Goal: Task Accomplishment & Management: Complete application form

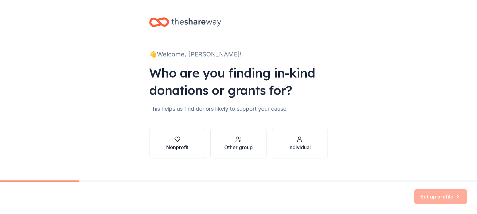
click at [177, 142] on icon "button" at bounding box center [177, 139] width 6 height 6
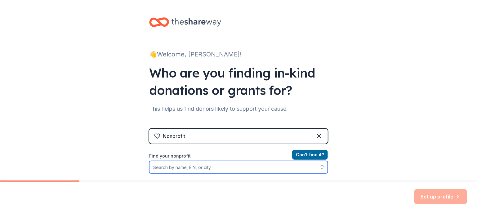
click at [158, 168] on input "Find your nonprofit" at bounding box center [238, 167] width 179 height 12
type input "Polar Rescue"
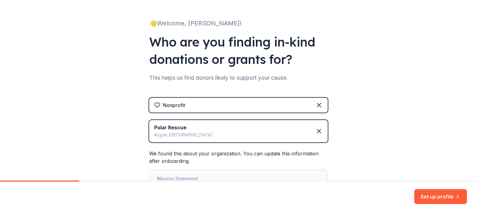
scroll to position [84, 0]
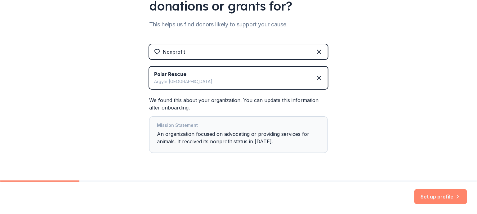
click at [436, 197] on button "Set up profile" at bounding box center [441, 196] width 53 height 15
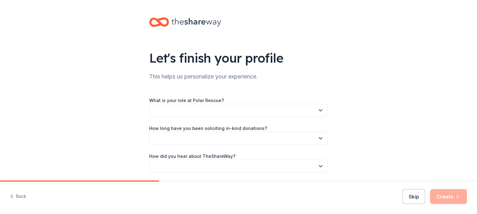
click at [160, 111] on button "button" at bounding box center [238, 110] width 179 height 13
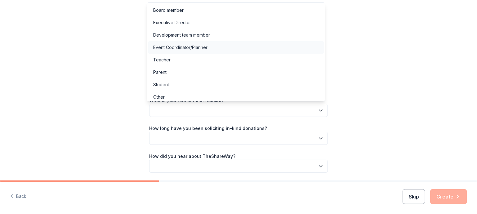
click at [196, 46] on div "Event Coordinator/Planner" at bounding box center [180, 47] width 54 height 7
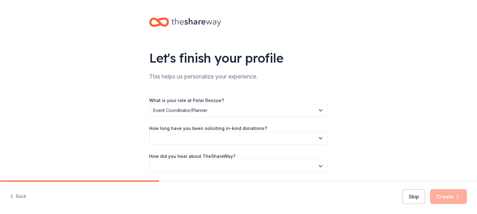
click at [172, 135] on button "button" at bounding box center [238, 138] width 179 height 13
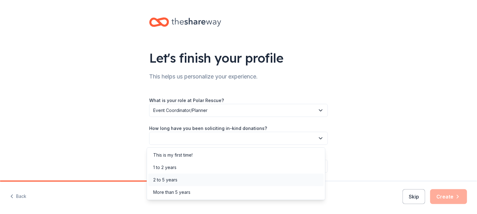
click at [171, 179] on div "2 to 5 years" at bounding box center [165, 179] width 24 height 7
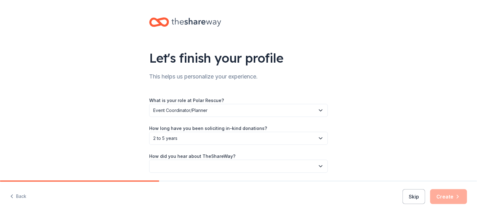
click at [169, 139] on span "2 to 5 years" at bounding box center [234, 138] width 162 height 7
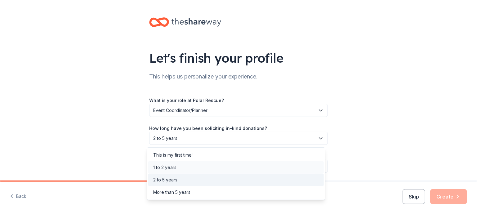
click at [149, 168] on div "1 to 2 years" at bounding box center [236, 167] width 176 height 12
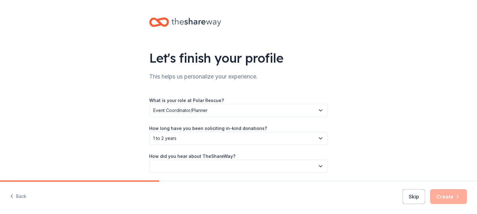
scroll to position [0, 0]
click at [168, 139] on span "1 to 2 years" at bounding box center [234, 137] width 162 height 7
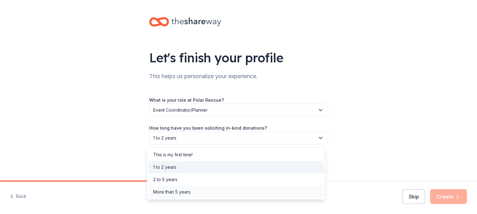
click at [168, 190] on div "More than 5 years" at bounding box center [171, 191] width 37 height 7
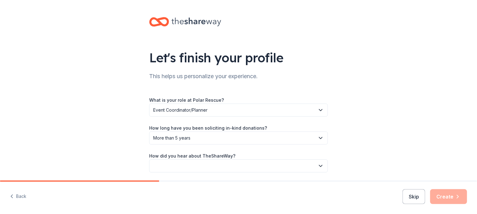
click at [159, 166] on button "button" at bounding box center [238, 166] width 179 height 13
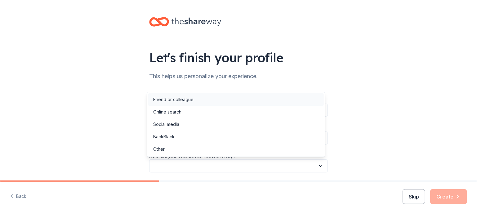
click at [164, 100] on div "Friend or colleague" at bounding box center [173, 99] width 40 height 7
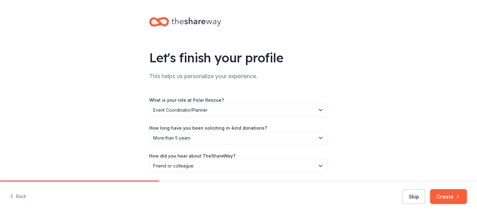
scroll to position [22, 0]
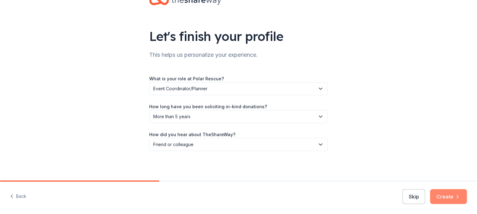
click at [448, 199] on button "Create" at bounding box center [449, 196] width 37 height 15
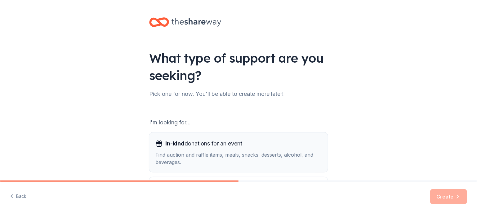
click at [167, 147] on span "In-kind donations for an event" at bounding box center [203, 144] width 77 height 10
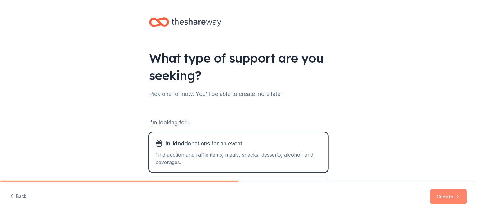
click at [449, 195] on button "Create" at bounding box center [449, 196] width 37 height 15
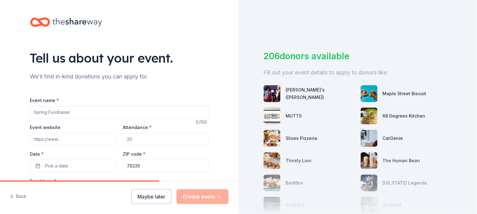
click at [38, 109] on input "Event name *" at bounding box center [119, 112] width 179 height 12
type input "Music Bingo benefiting Polar Rescue"
click at [37, 137] on input "Event website" at bounding box center [73, 139] width 86 height 12
type input "pawsofloverescue.com"
type input "120"
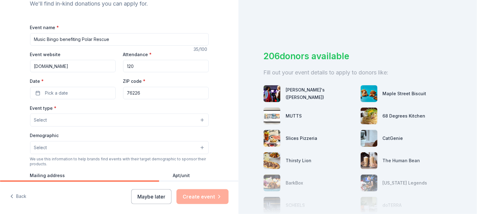
scroll to position [73, 0]
click at [35, 92] on button "Pick a date" at bounding box center [73, 93] width 86 height 12
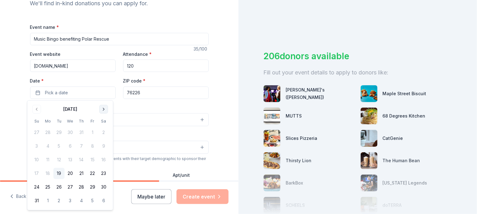
click at [105, 107] on button "Go to next month" at bounding box center [103, 109] width 9 height 9
click at [93, 159] on button "14" at bounding box center [92, 159] width 11 height 11
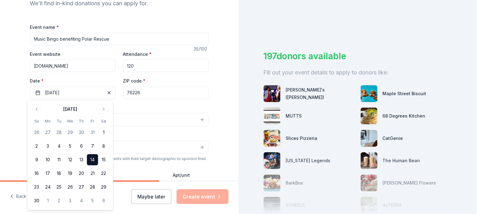
click at [93, 159] on button "14" at bounding box center [92, 159] width 11 height 11
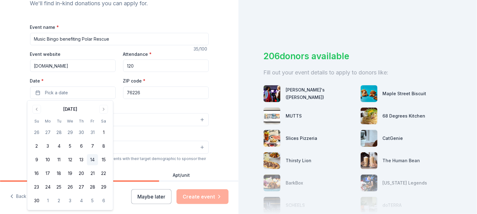
click at [93, 160] on button "14" at bounding box center [92, 159] width 11 height 11
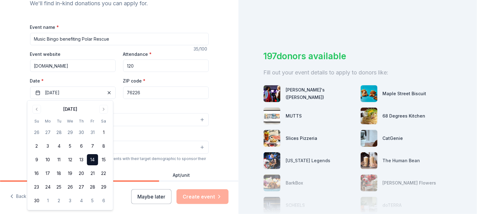
click at [155, 93] on input "76226" at bounding box center [166, 93] width 86 height 12
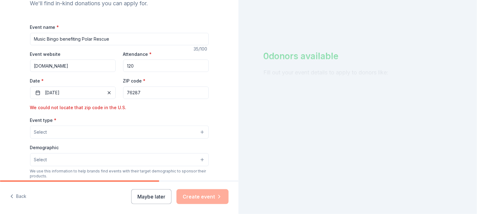
click at [129, 93] on input "76287" at bounding box center [166, 93] width 86 height 12
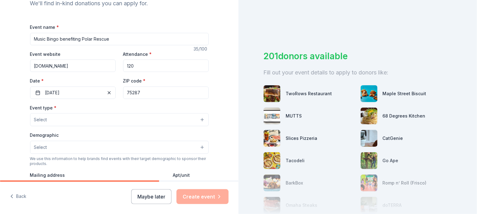
type input "75287"
click at [45, 120] on button "Select" at bounding box center [119, 119] width 179 height 13
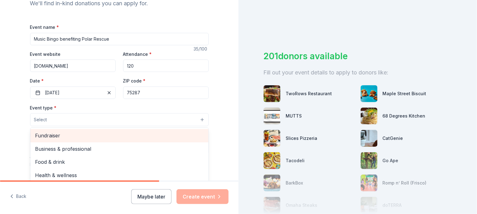
click at [47, 136] on span "Fundraiser" at bounding box center [119, 136] width 168 height 8
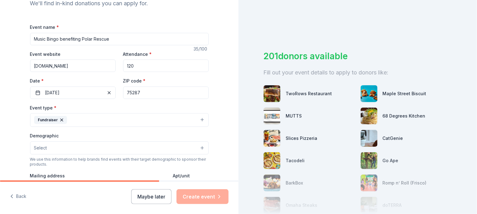
click at [105, 122] on button "Fundraiser" at bounding box center [119, 120] width 179 height 14
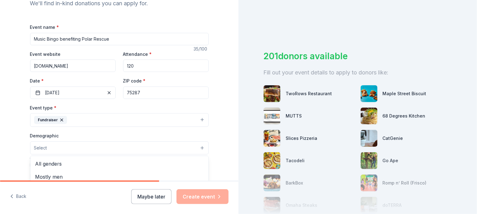
click at [200, 146] on button "Select" at bounding box center [119, 148] width 179 height 13
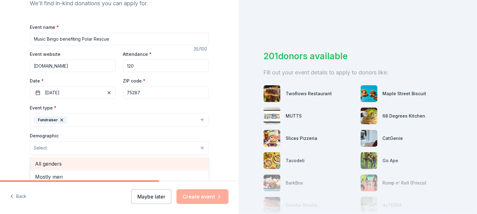
click at [47, 164] on span "All genders" at bounding box center [119, 164] width 168 height 8
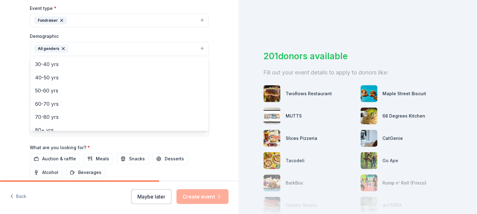
scroll to position [86, 0]
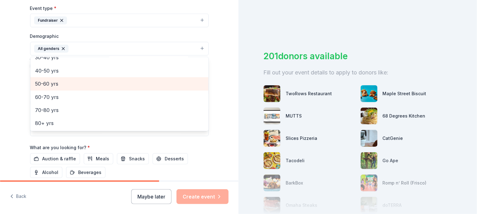
click at [41, 82] on span "50-60 yrs" at bounding box center [119, 84] width 168 height 8
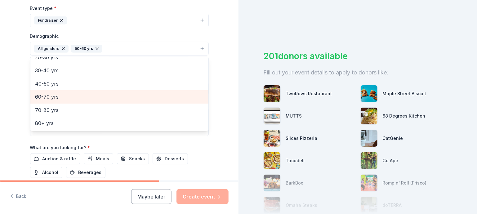
click at [42, 96] on span "60-70 yrs" at bounding box center [119, 97] width 168 height 8
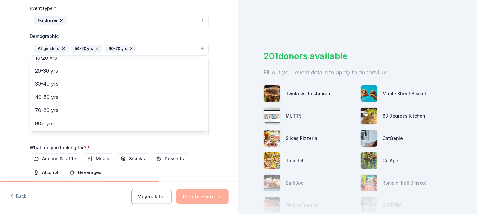
click at [61, 156] on div "Event name * Music Bingo benefiting Polar Rescue 35 /100 Event website pawsoflo…" at bounding box center [119, 68] width 179 height 288
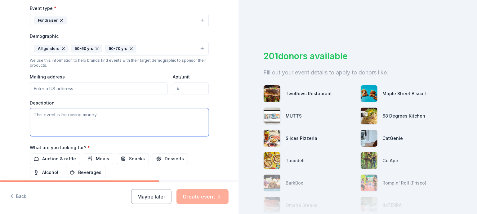
click at [35, 115] on textarea at bounding box center [119, 122] width 179 height 28
drag, startPoint x: 149, startPoint y: 115, endPoint x: 153, endPoint y: 128, distance: 13.5
click at [153, 128] on textarea "For our dog rescue which we save from Kill shelters, abandant" at bounding box center [119, 122] width 179 height 28
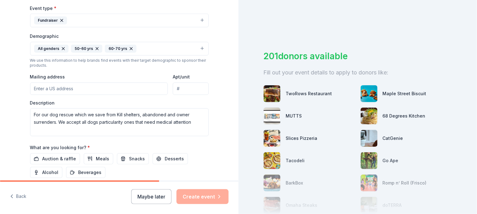
click at [134, 46] on button "All genders 50-60 yrs 60-70 yrs" at bounding box center [119, 49] width 179 height 14
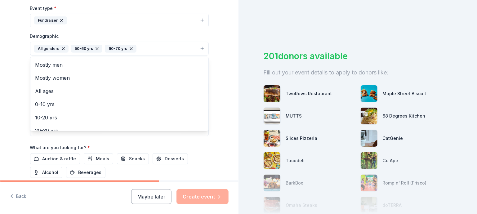
click at [218, 152] on div "Tell us about your event. We'll find in-kind donations you can apply for. Event…" at bounding box center [119, 34] width 239 height 414
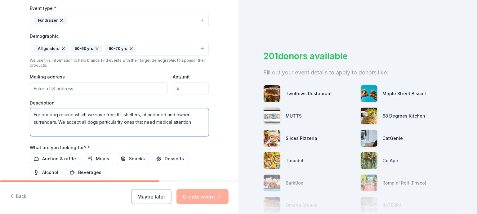
drag, startPoint x: 112, startPoint y: 122, endPoint x: 118, endPoint y: 124, distance: 6.1
click at [118, 124] on textarea "For our dog rescue which we save from Kill shelters, abandoned and owner surren…" at bounding box center [119, 122] width 179 height 28
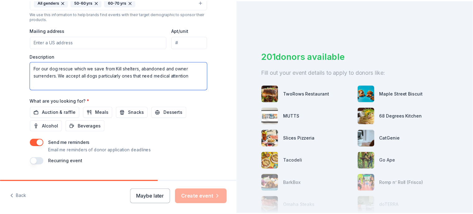
scroll to position [233, 0]
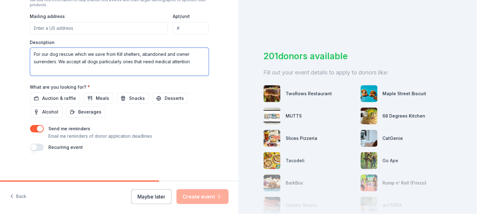
type textarea "For our dog rescue which we save from Kill shelters, abandoned and owner surren…"
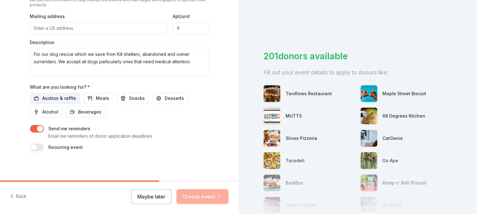
click at [57, 98] on span "Auction & raffle" at bounding box center [60, 98] width 34 height 7
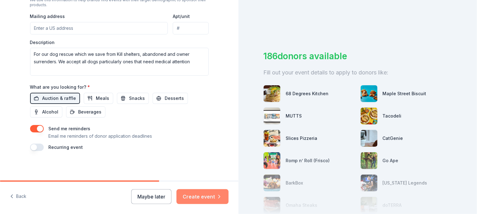
click at [202, 196] on button "Create event" at bounding box center [203, 196] width 52 height 15
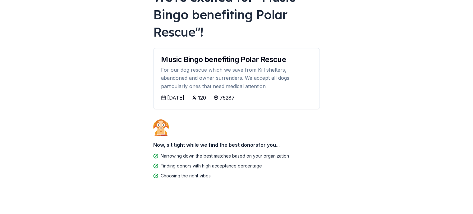
scroll to position [57, 0]
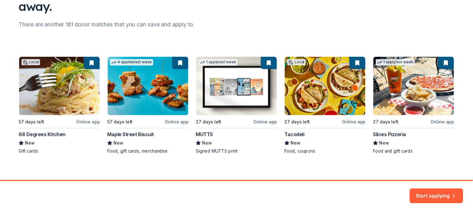
scroll to position [74, 0]
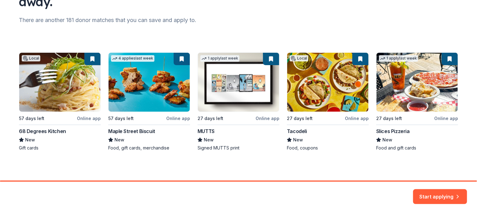
click at [54, 77] on div "Local 57 days left Online app 68 Degrees Kitchen New Gift cards 4 applies last …" at bounding box center [239, 101] width 440 height 99
click at [440, 193] on button "Start applying" at bounding box center [441, 193] width 54 height 15
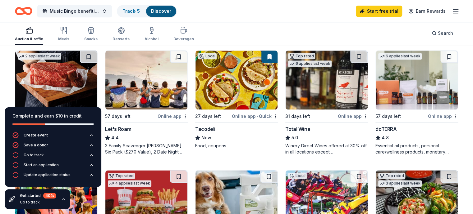
scroll to position [297, 0]
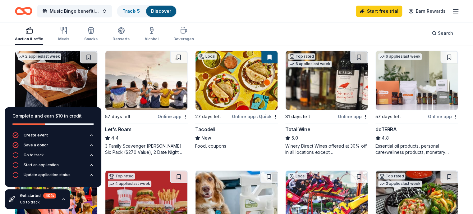
click at [312, 89] on img at bounding box center [326, 80] width 82 height 59
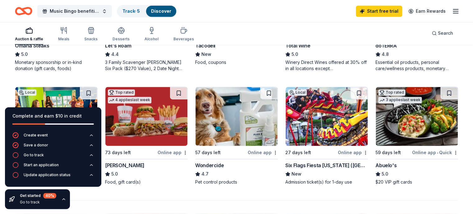
scroll to position [380, 0]
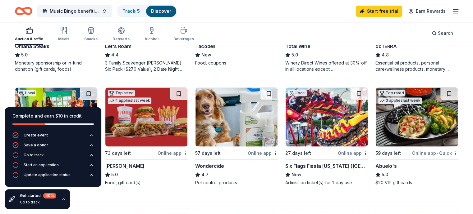
click at [405, 129] on img at bounding box center [416, 117] width 82 height 59
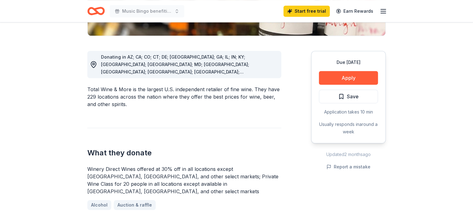
scroll to position [153, 0]
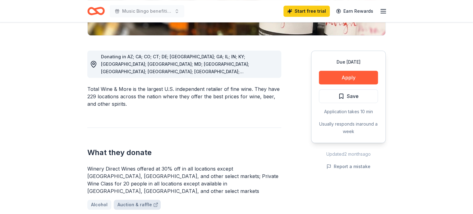
click at [134, 200] on link "Auction & raffle" at bounding box center [137, 205] width 47 height 10
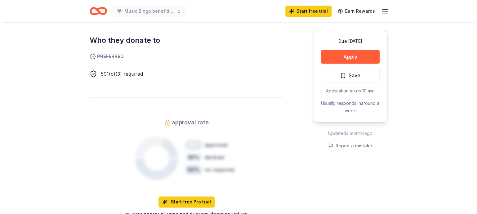
scroll to position [338, 0]
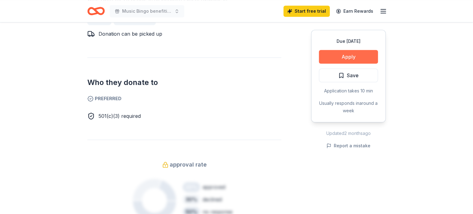
click at [347, 57] on button "Apply" at bounding box center [348, 57] width 59 height 14
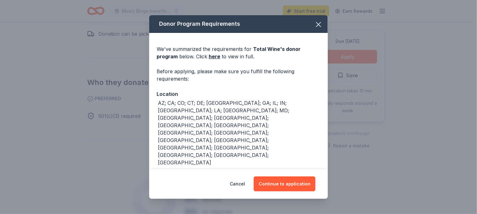
scroll to position [11, 0]
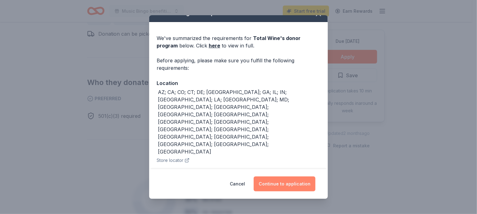
click at [282, 188] on button "Continue to application" at bounding box center [285, 184] width 62 height 15
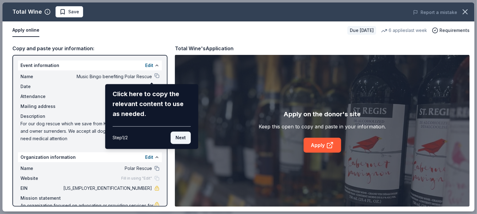
click at [177, 139] on button "Next" at bounding box center [181, 138] width 20 height 12
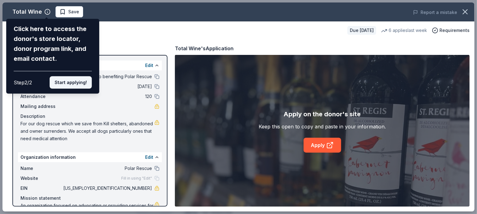
click at [72, 80] on button "Start applying!" at bounding box center [71, 82] width 42 height 12
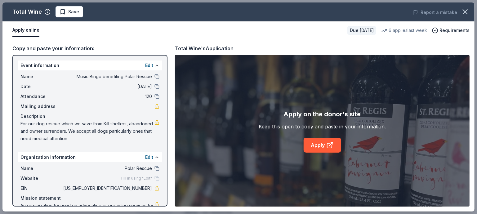
scroll to position [18, 0]
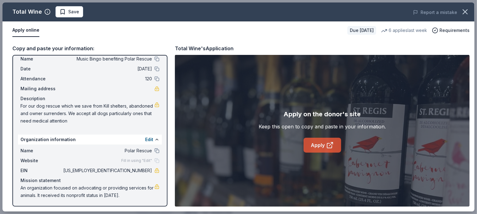
click at [321, 148] on link "Apply" at bounding box center [323, 145] width 38 height 15
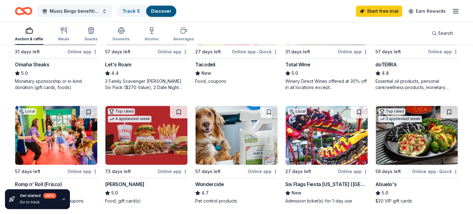
scroll to position [356, 0]
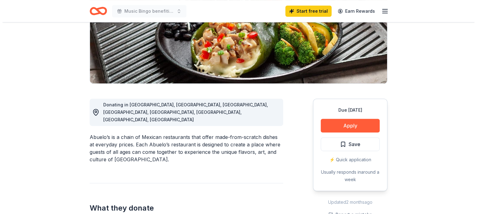
scroll to position [111, 0]
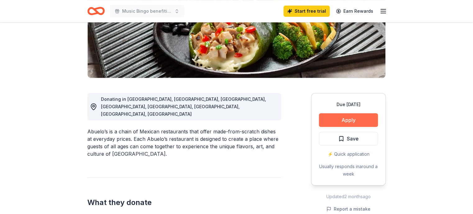
click at [348, 118] on button "Apply" at bounding box center [348, 120] width 59 height 14
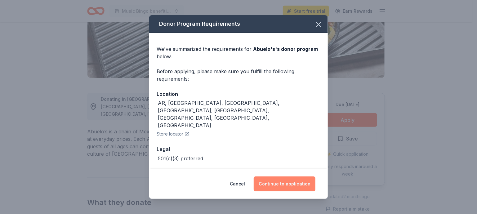
click at [283, 186] on button "Continue to application" at bounding box center [285, 184] width 62 height 15
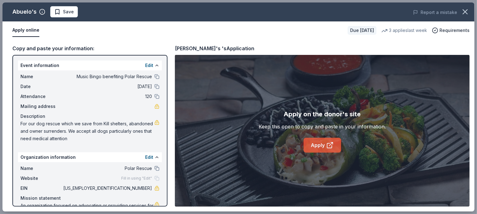
click at [321, 145] on link "Apply" at bounding box center [323, 145] width 38 height 15
